Goal: Task Accomplishment & Management: Manage account settings

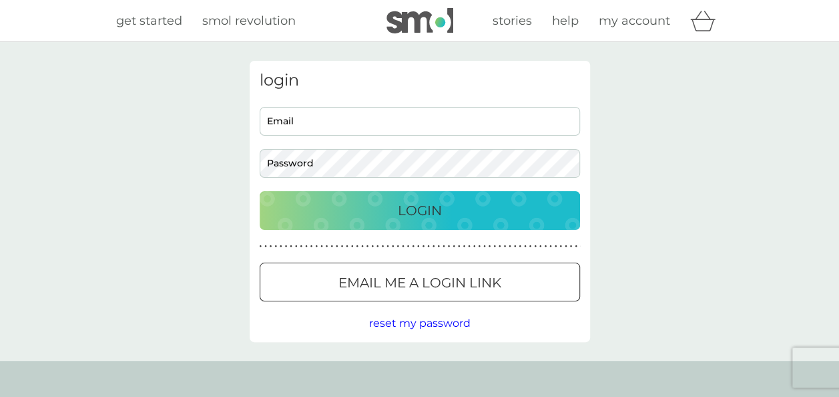
type input "kevinpritchard54@yahoo.co.uk"
click at [406, 208] on p "Login" at bounding box center [420, 210] width 44 height 21
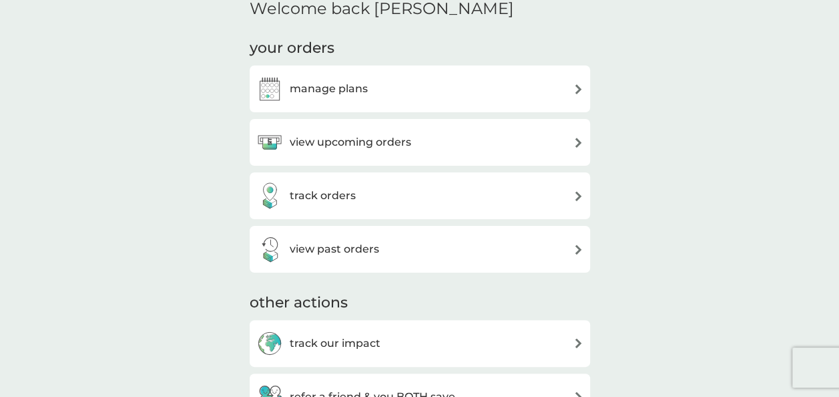
scroll to position [186, 0]
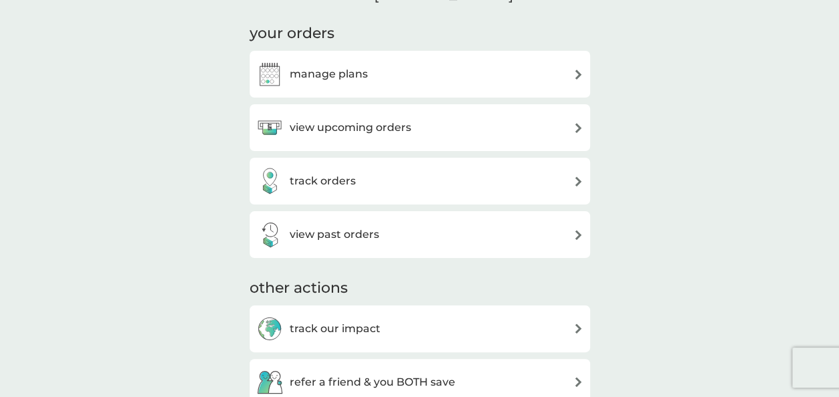
click at [387, 124] on h3 "view upcoming orders" at bounding box center [351, 127] width 122 height 17
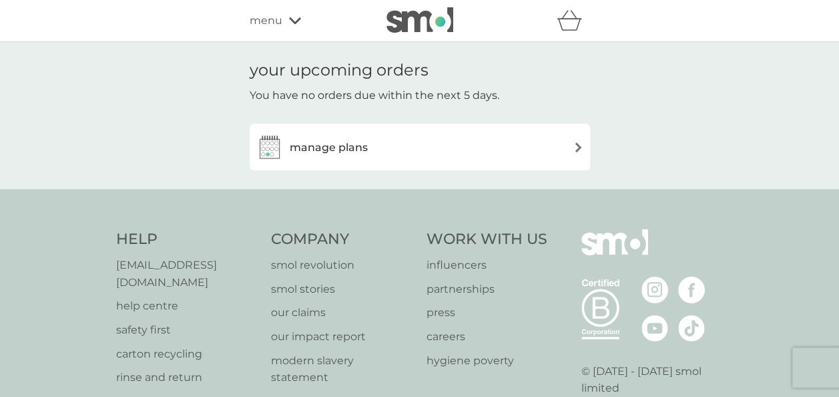
click at [577, 144] on img at bounding box center [579, 147] width 10 height 10
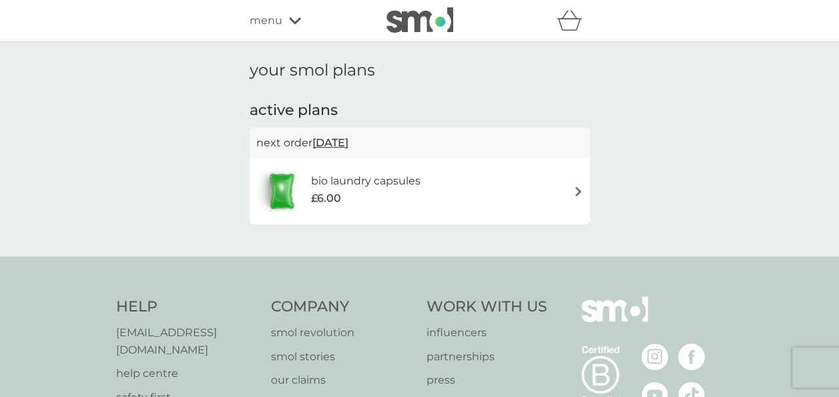
click at [577, 191] on img at bounding box center [579, 191] width 10 height 10
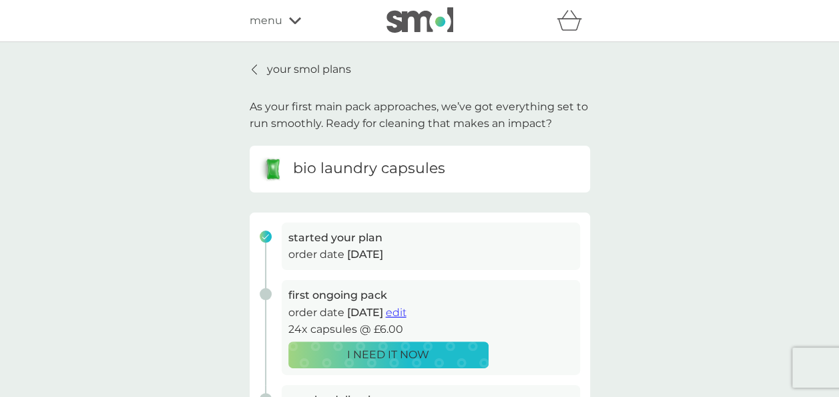
click at [269, 69] on p "your smol plans" at bounding box center [309, 69] width 84 height 17
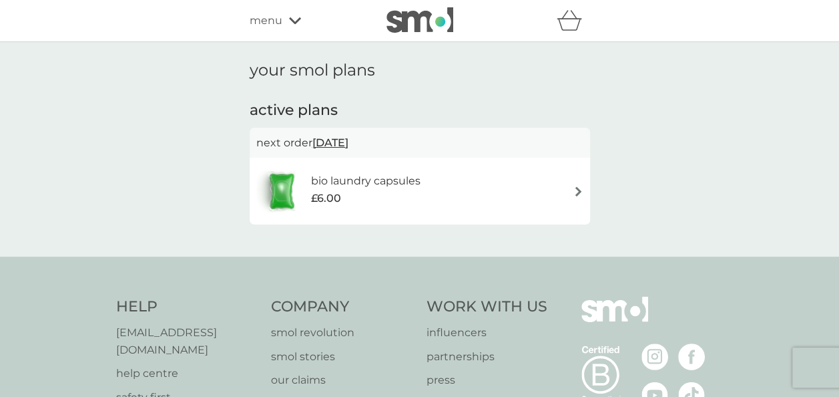
click at [574, 21] on icon "basket" at bounding box center [569, 20] width 25 height 21
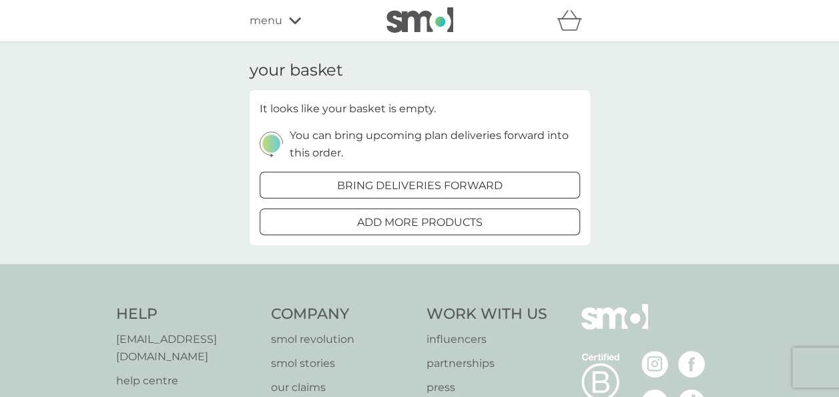
click at [284, 23] on div "menu" at bounding box center [307, 20] width 114 height 17
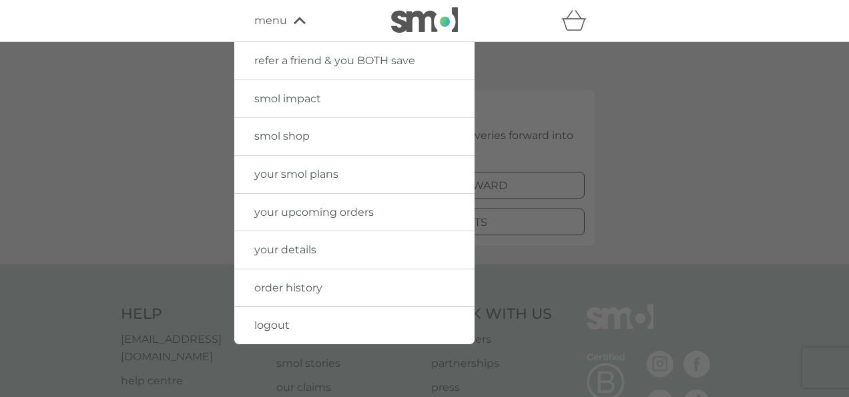
click at [270, 322] on span "logout" at bounding box center [271, 325] width 35 height 13
